Goal: Task Accomplishment & Management: Manage account settings

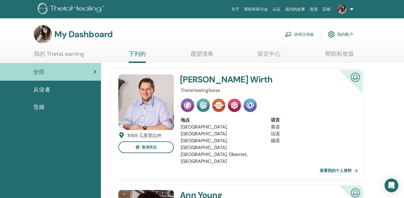
scroll to position [1, 0]
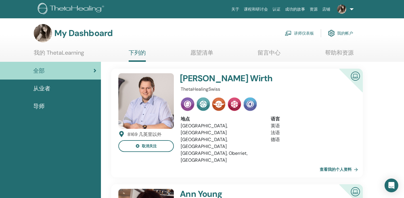
click at [340, 11] on img at bounding box center [341, 9] width 9 height 9
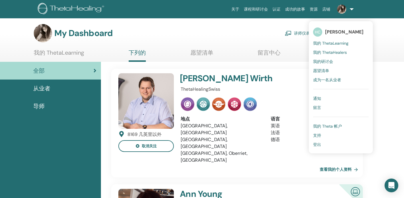
click at [342, 60] on link "我的研讨会" at bounding box center [341, 61] width 56 height 9
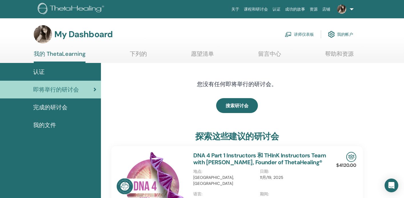
click at [47, 128] on span "我的文件" at bounding box center [44, 125] width 23 height 9
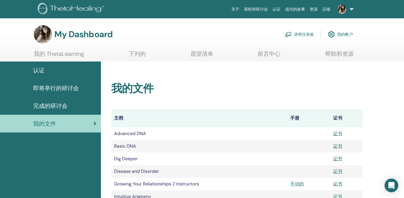
click at [341, 37] on link "我的帐户" at bounding box center [340, 34] width 25 height 13
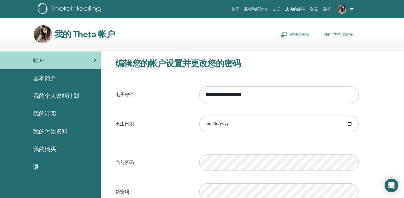
click at [54, 81] on span "基本简介" at bounding box center [44, 78] width 23 height 9
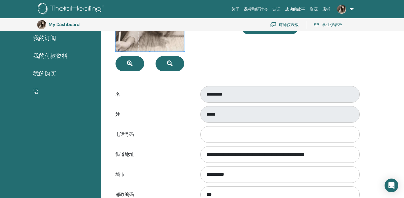
scroll to position [7, 0]
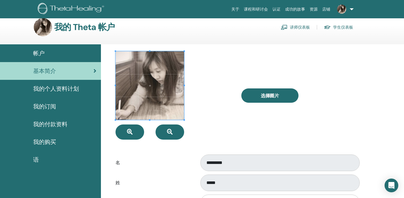
click at [74, 92] on span "我的个人资料计划" at bounding box center [56, 88] width 46 height 9
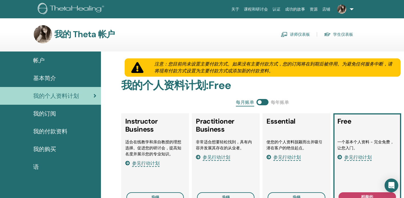
click at [49, 121] on link "我的订阅" at bounding box center [50, 114] width 101 height 18
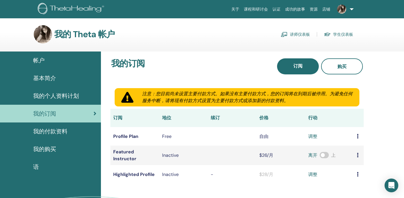
click at [49, 133] on span "我的付款资料" at bounding box center [50, 131] width 34 height 9
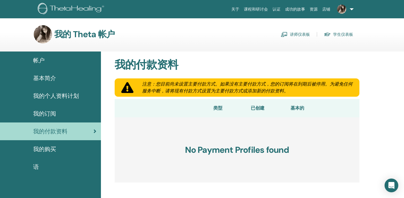
click at [318, 9] on link "资源" at bounding box center [314, 9] width 13 height 11
